Goal: Find contact information: Find contact information

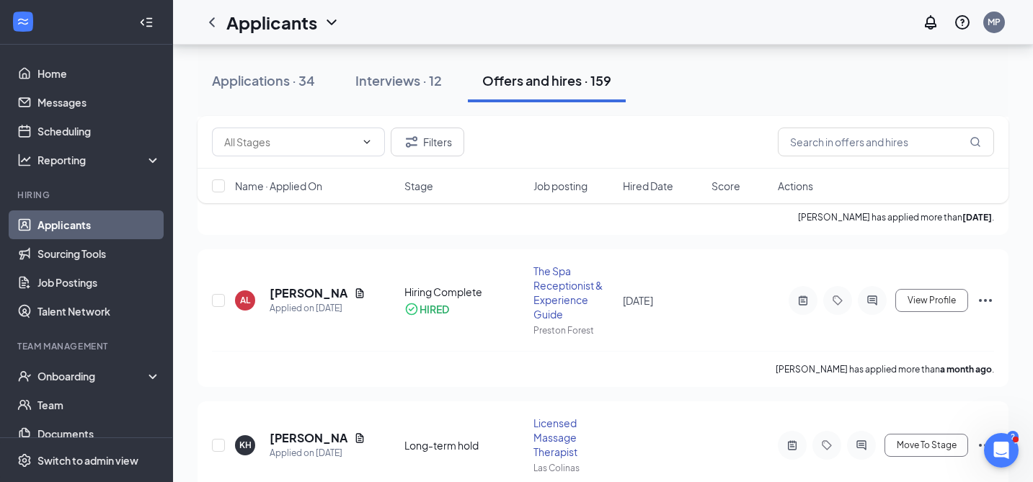
scroll to position [858, 0]
click at [288, 293] on h5 "[PERSON_NAME]" at bounding box center [309, 295] width 79 height 16
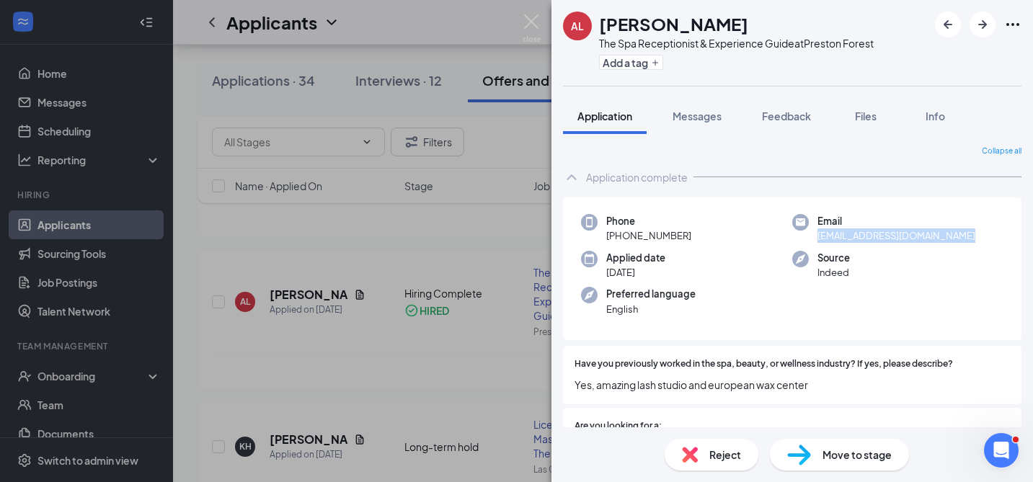
drag, startPoint x: 974, startPoint y: 233, endPoint x: 820, endPoint y: 234, distance: 153.6
click at [820, 234] on div "Email [EMAIL_ADDRESS][DOMAIN_NAME]" at bounding box center [898, 229] width 211 height 30
copy span "[EMAIL_ADDRESS][DOMAIN_NAME]"
drag, startPoint x: 689, startPoint y: 234, endPoint x: 623, endPoint y: 234, distance: 65.6
click at [623, 234] on div "Phone [PHONE_NUMBER]" at bounding box center [686, 229] width 211 height 30
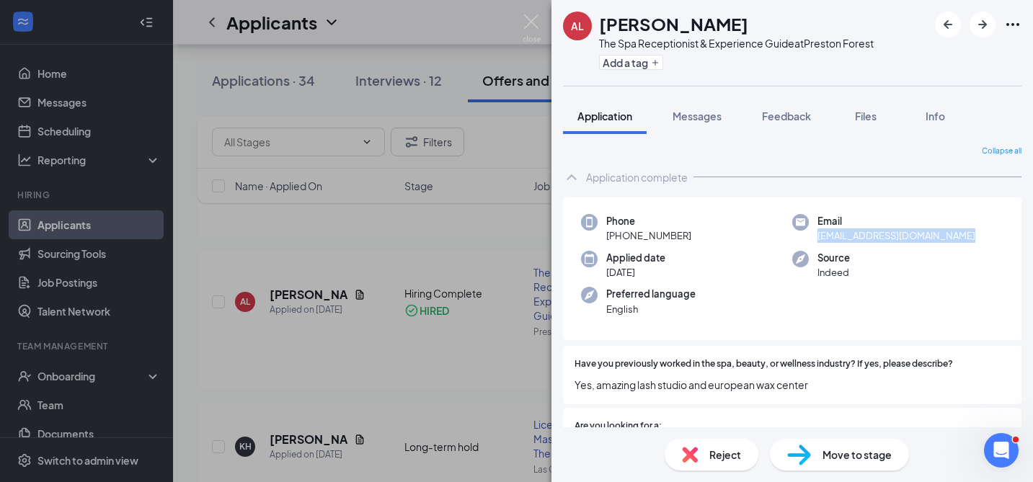
copy span "972) 533-7525"
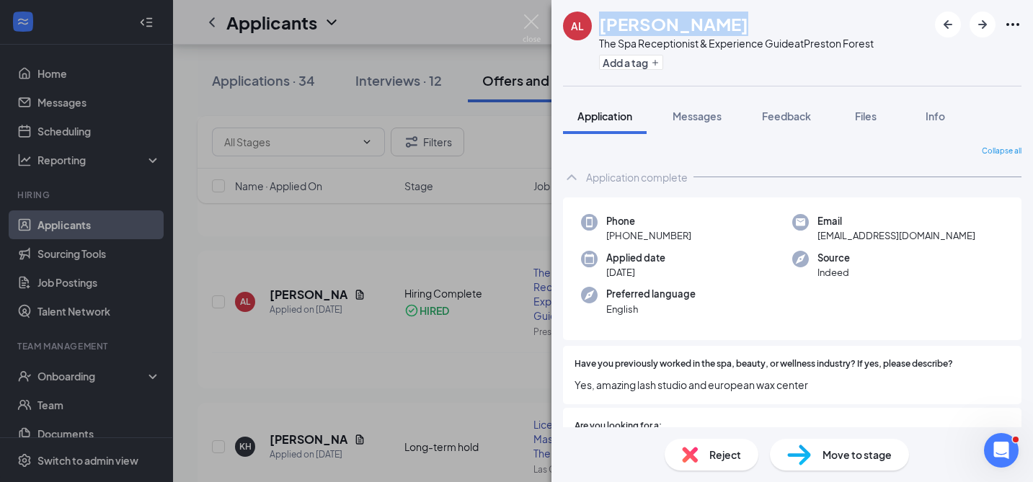
drag, startPoint x: 723, startPoint y: 26, endPoint x: 602, endPoint y: 26, distance: 121.1
click at [602, 26] on div "[PERSON_NAME]" at bounding box center [736, 24] width 275 height 25
copy h1 "[PERSON_NAME]"
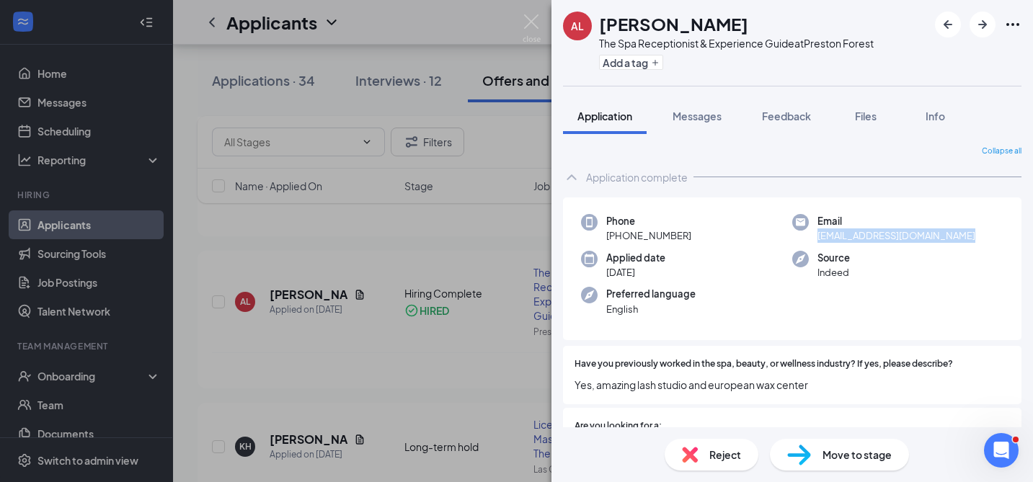
drag, startPoint x: 963, startPoint y: 237, endPoint x: 819, endPoint y: 237, distance: 144.2
click at [819, 237] on div "Email [EMAIL_ADDRESS][DOMAIN_NAME]" at bounding box center [898, 229] width 211 height 30
copy span "[EMAIL_ADDRESS][DOMAIN_NAME]"
drag, startPoint x: 686, startPoint y: 236, endPoint x: 622, endPoint y: 235, distance: 64.2
click at [622, 235] on span "[PHONE_NUMBER]" at bounding box center [648, 236] width 85 height 14
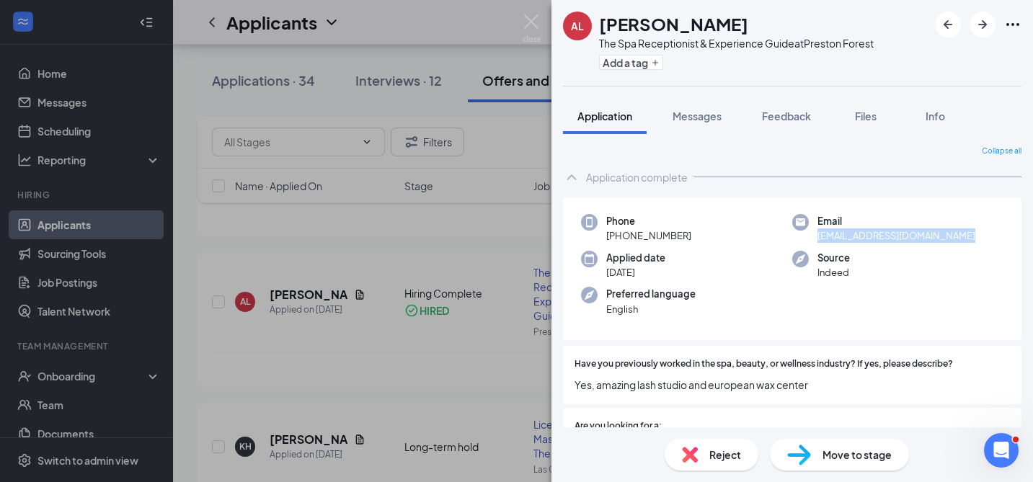
copy span "972) 533-7525"
click at [694, 279] on div "Applied date [DATE]" at bounding box center [686, 266] width 211 height 30
drag, startPoint x: 962, startPoint y: 238, endPoint x: 816, endPoint y: 242, distance: 146.4
click at [816, 241] on div "Email [EMAIL_ADDRESS][DOMAIN_NAME]" at bounding box center [898, 229] width 211 height 30
copy span "[EMAIL_ADDRESS][DOMAIN_NAME]"
